Goal: Information Seeking & Learning: Learn about a topic

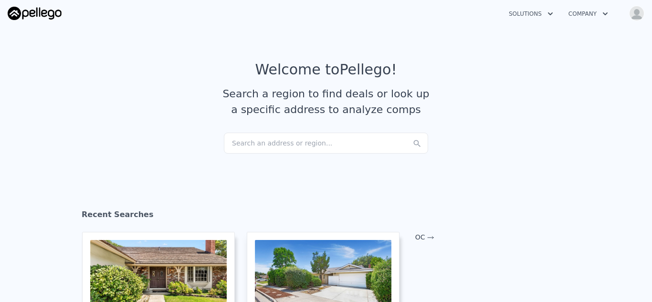
scroll to position [120, 0]
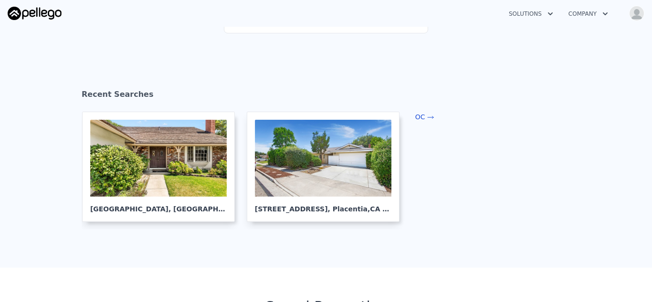
click at [419, 118] on link "OC" at bounding box center [425, 117] width 20 height 8
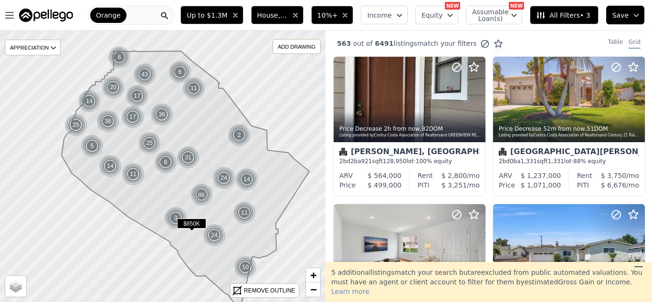
click at [196, 224] on span "$850K" at bounding box center [191, 224] width 29 height 10
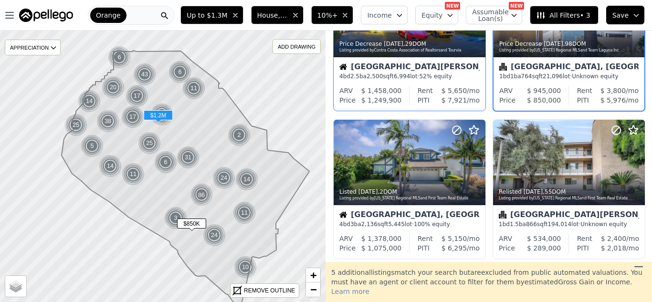
scroll to position [675, 0]
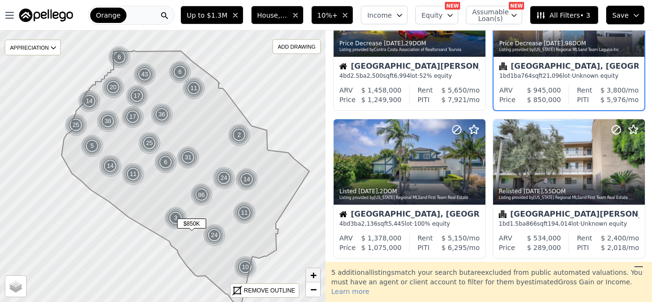
click at [315, 276] on span "+" at bounding box center [313, 275] width 6 height 12
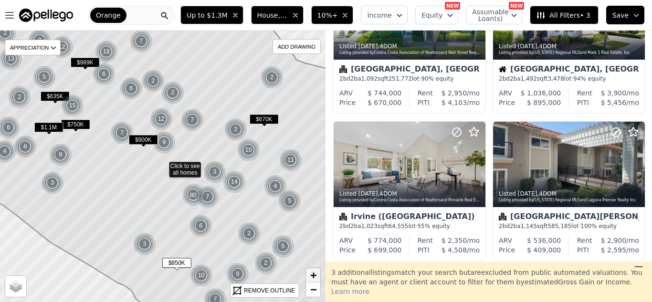
scroll to position [661, 0]
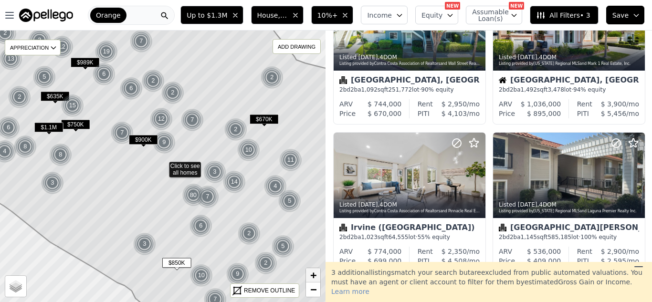
click at [314, 275] on span "+" at bounding box center [313, 275] width 6 height 12
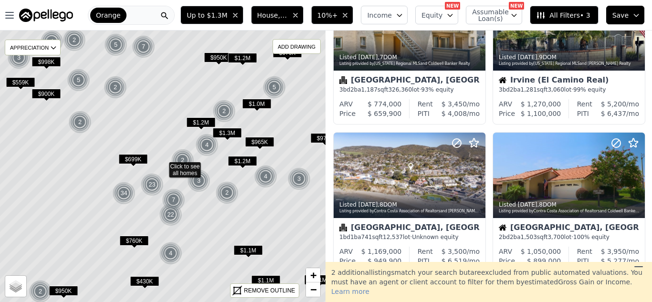
click at [245, 160] on span "$1.2M" at bounding box center [242, 161] width 29 height 10
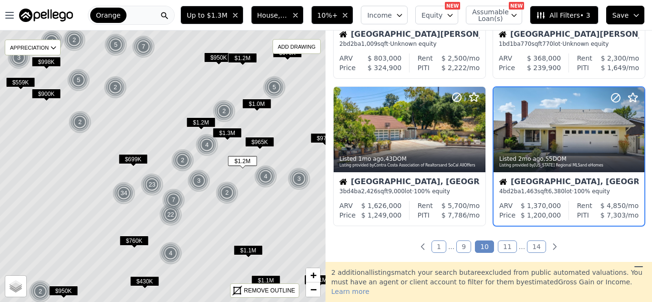
scroll to position [713, 0]
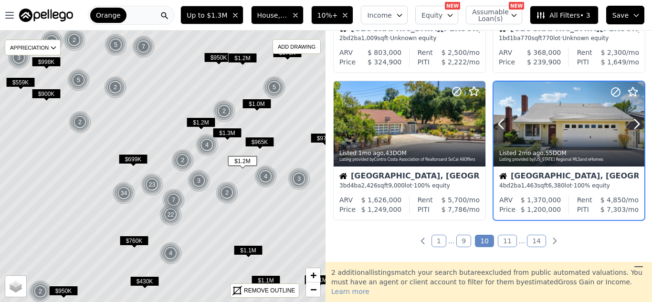
click at [573, 142] on div at bounding box center [569, 144] width 151 height 17
click at [198, 122] on span "$1.2M" at bounding box center [201, 122] width 29 height 10
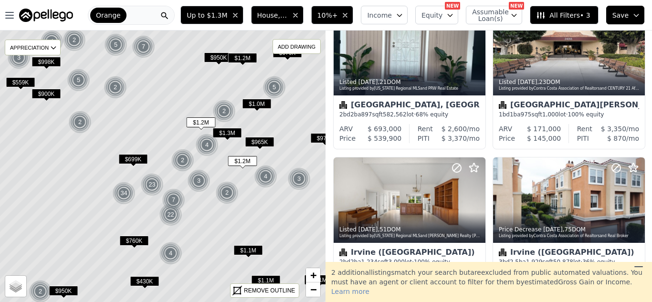
scroll to position [0, 0]
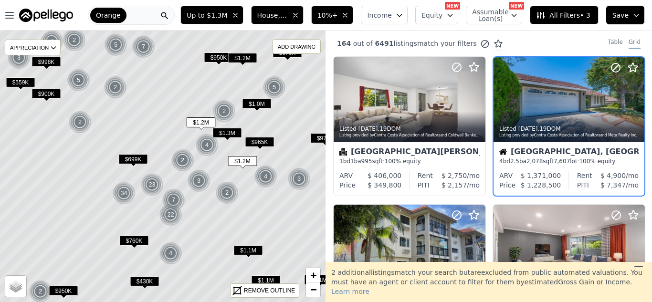
click at [137, 242] on span "$760K" at bounding box center [134, 241] width 29 height 10
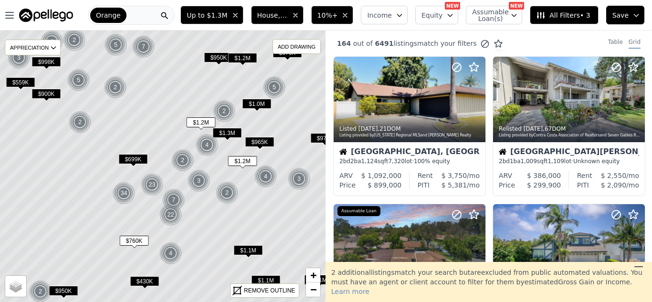
scroll to position [418, 0]
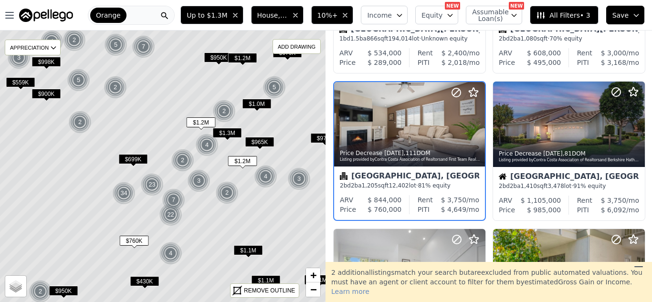
click at [150, 279] on span "$430K" at bounding box center [144, 281] width 29 height 10
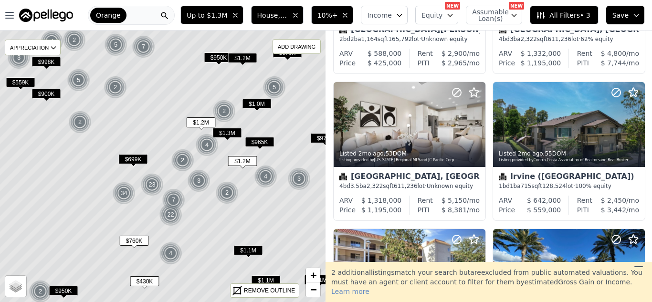
scroll to position [0, 0]
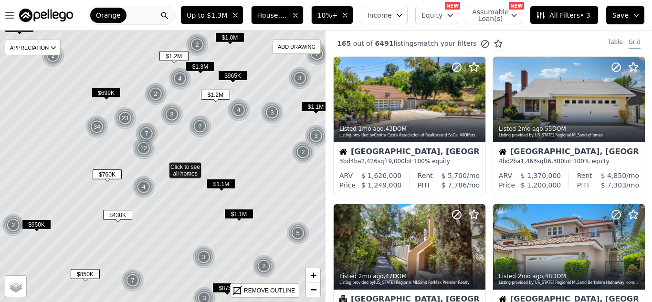
click at [220, 183] on span "$1.1M" at bounding box center [221, 184] width 29 height 10
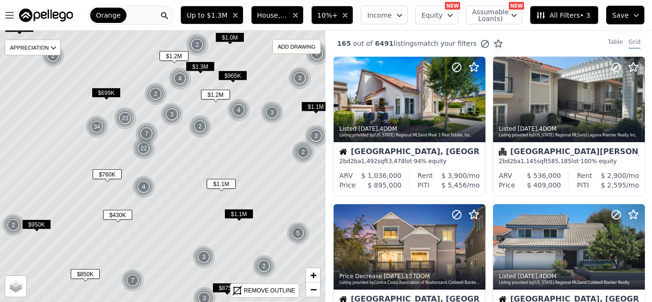
scroll to position [535, 0]
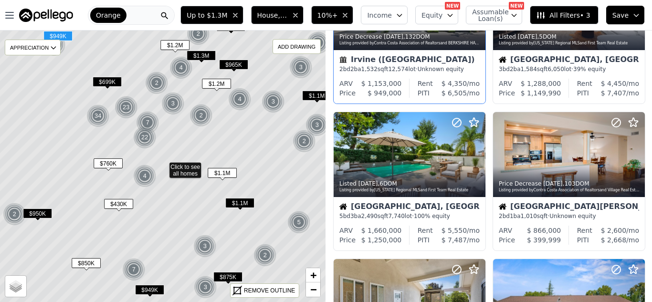
scroll to position [387, 0]
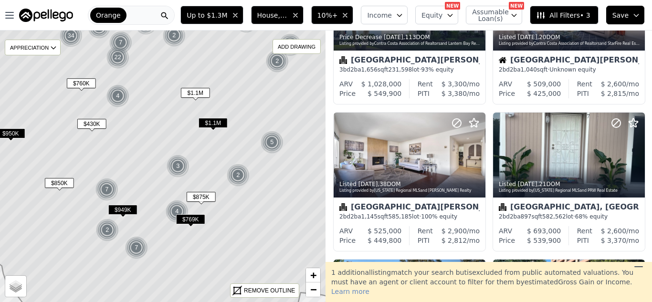
scroll to position [123, 0]
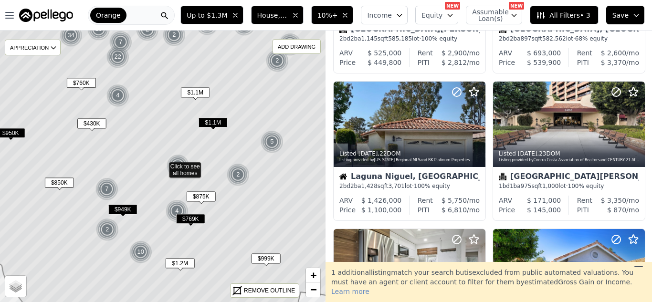
click at [204, 198] on span "$875K" at bounding box center [201, 196] width 29 height 10
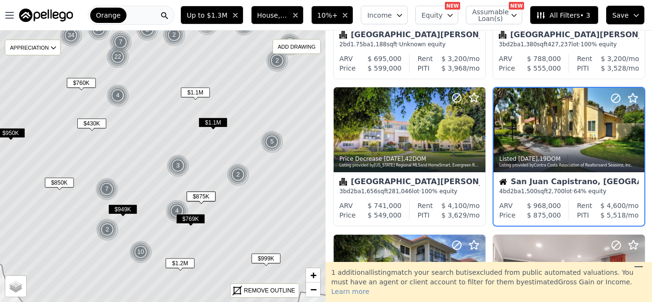
scroll to position [565, 0]
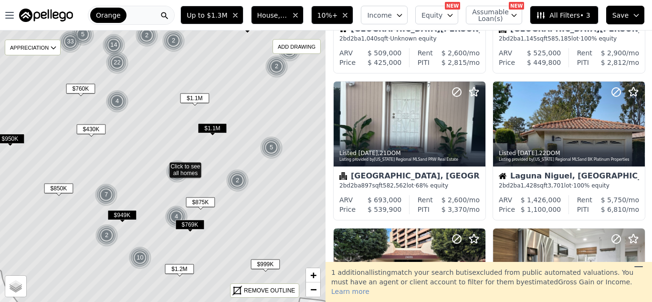
scroll to position [270, 0]
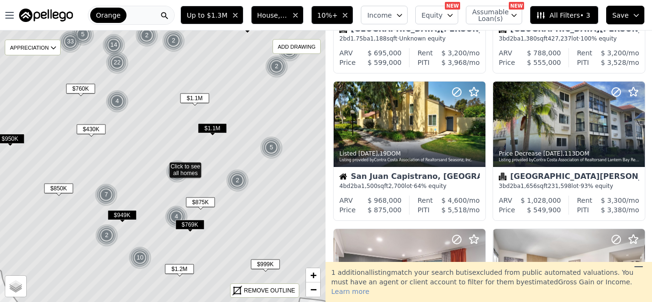
click at [197, 224] on span "$769K" at bounding box center [189, 225] width 29 height 10
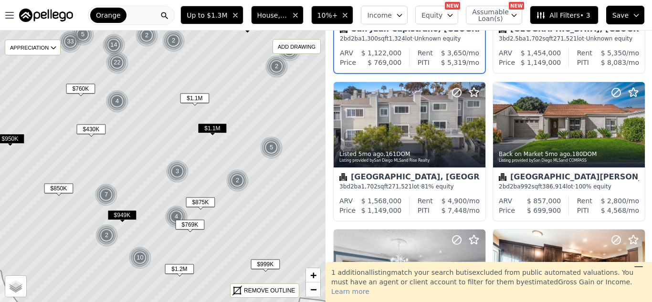
scroll to position [123, 0]
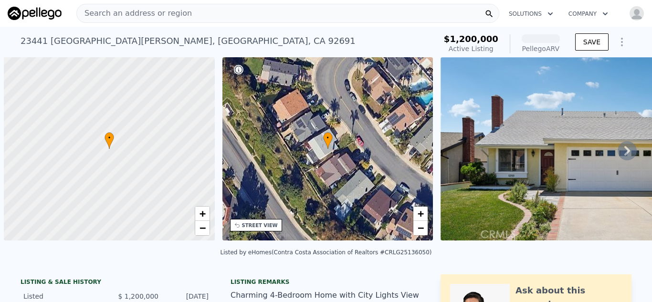
scroll to position [0, 4]
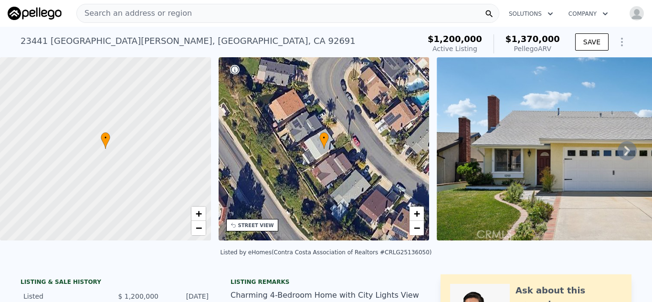
click at [627, 151] on icon at bounding box center [627, 151] width 6 height 10
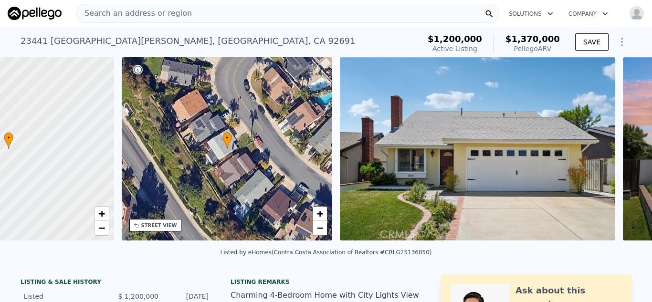
scroll to position [0, 222]
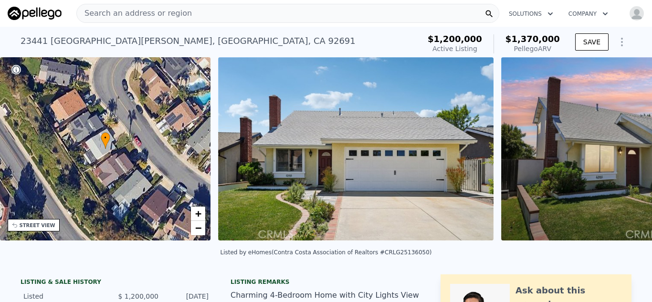
click at [627, 152] on img at bounding box center [638, 148] width 275 height 183
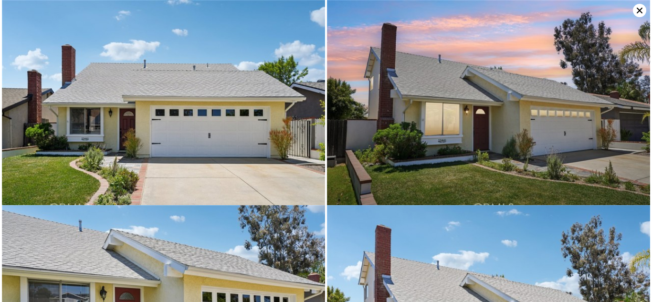
scroll to position [205, 0]
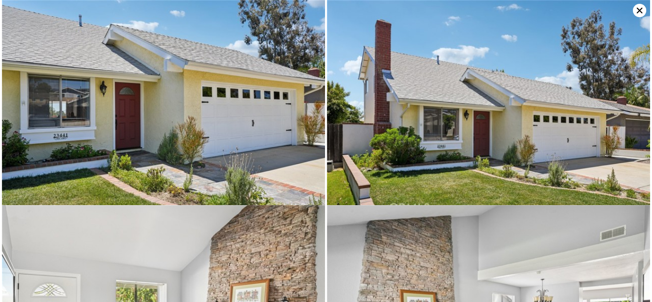
click at [639, 11] on icon at bounding box center [640, 11] width 6 height 6
